Goal: Navigation & Orientation: Go to known website

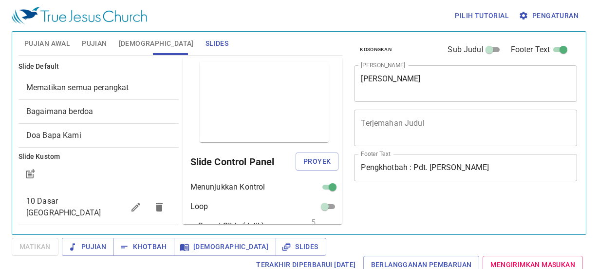
scroll to position [4, 0]
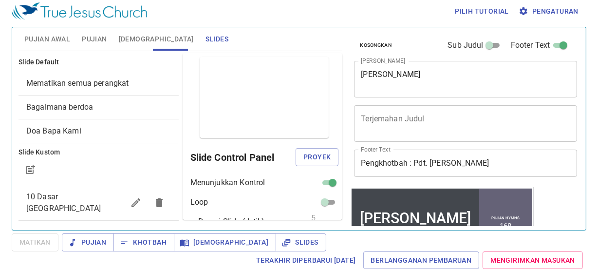
scroll to position [121, 0]
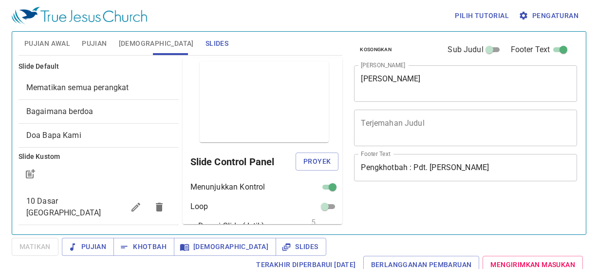
scroll to position [4, 0]
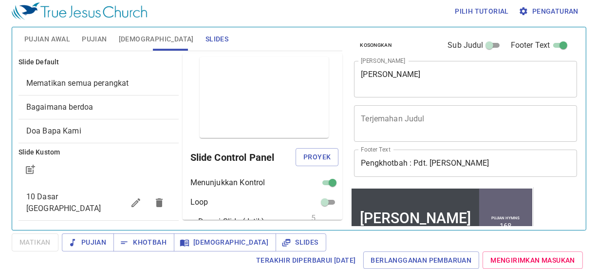
scroll to position [121, 0]
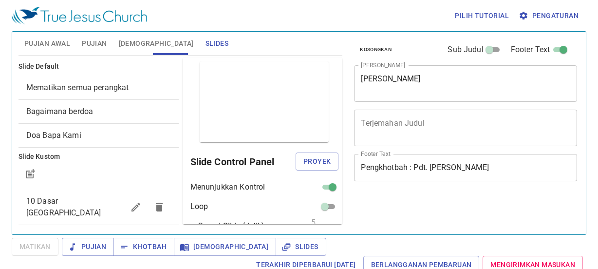
scroll to position [4, 0]
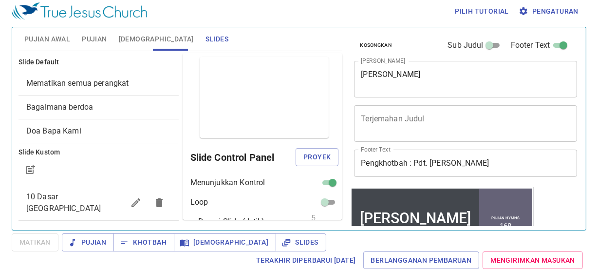
scroll to position [121, 0]
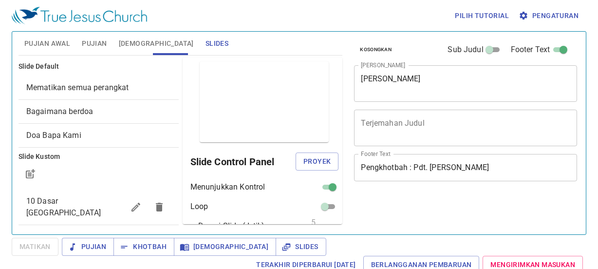
scroll to position [4, 0]
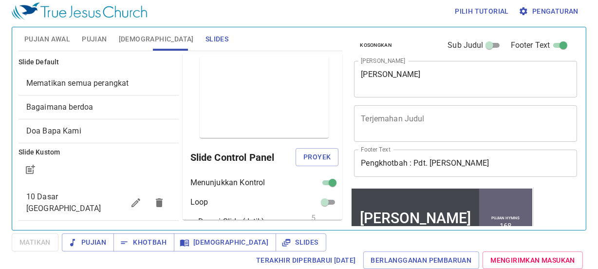
scroll to position [121, 0]
